Goal: Unclear

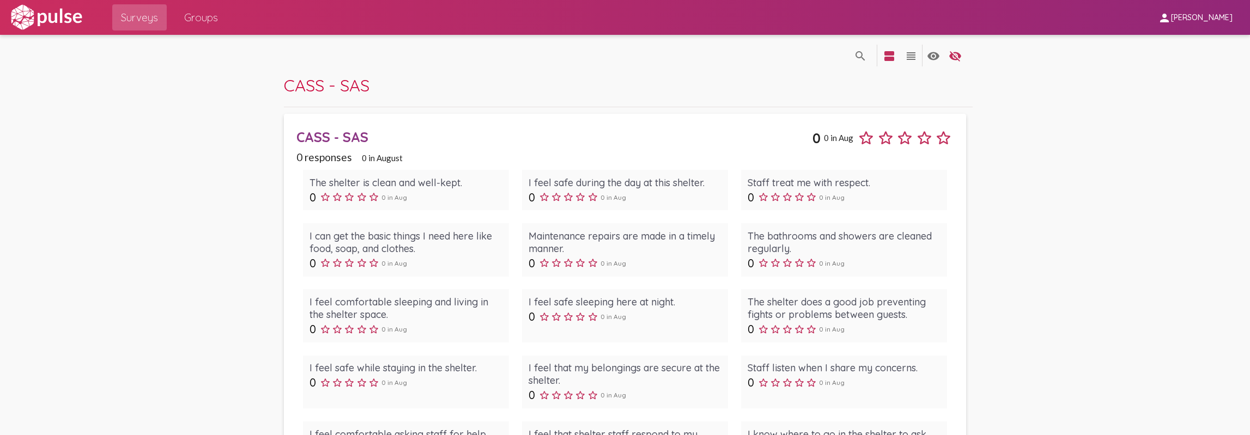
scroll to position [1894, 0]
